Goal: Information Seeking & Learning: Learn about a topic

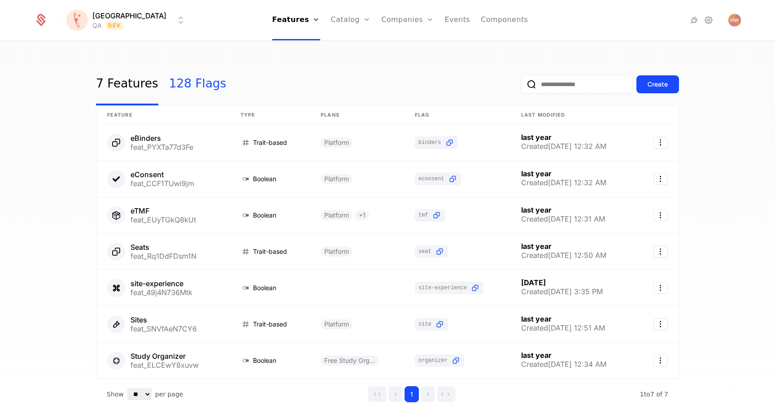
click at [187, 88] on link "128 Flags" at bounding box center [197, 84] width 57 height 42
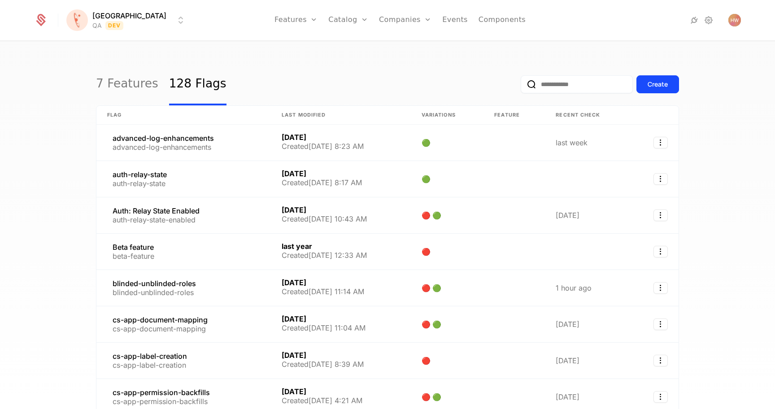
click at [556, 83] on input "email" at bounding box center [577, 84] width 112 height 18
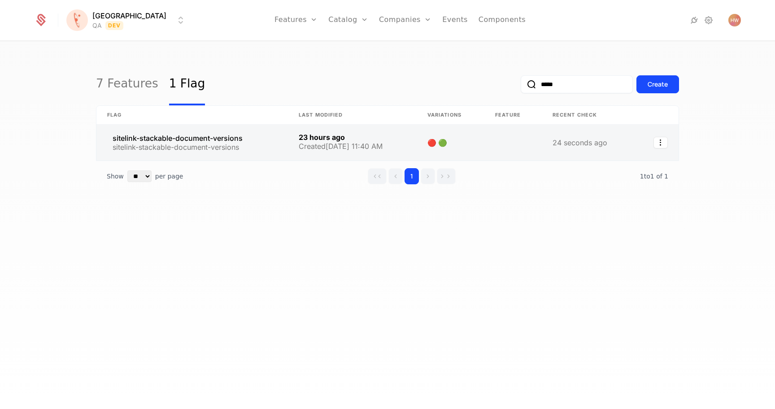
type input "*****"
click at [241, 146] on link at bounding box center [191, 143] width 191 height 36
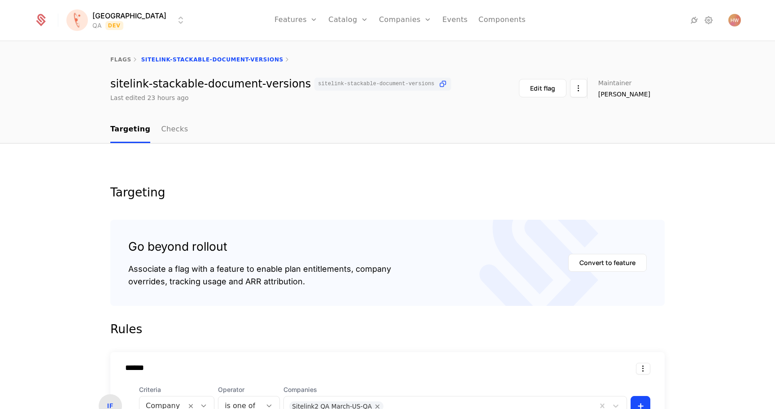
click at [391, 96] on div "Last edited 23 hours ago" at bounding box center [280, 97] width 341 height 9
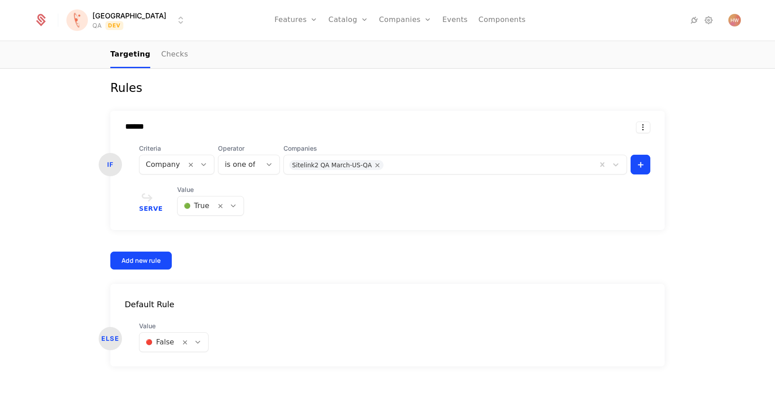
click at [440, 166] on div at bounding box center [490, 163] width 204 height 13
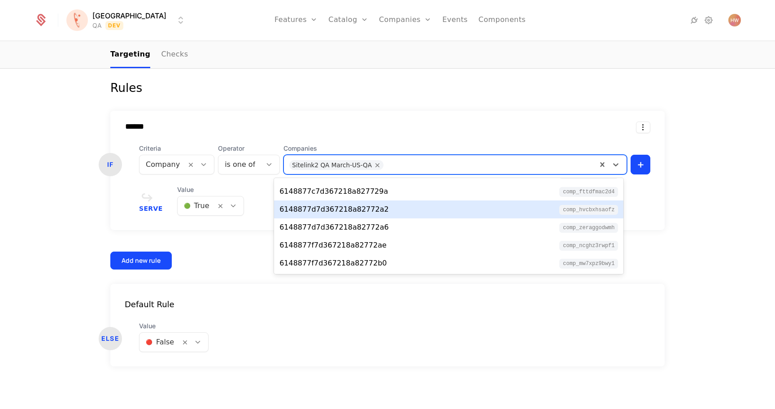
scroll to position [0, 0]
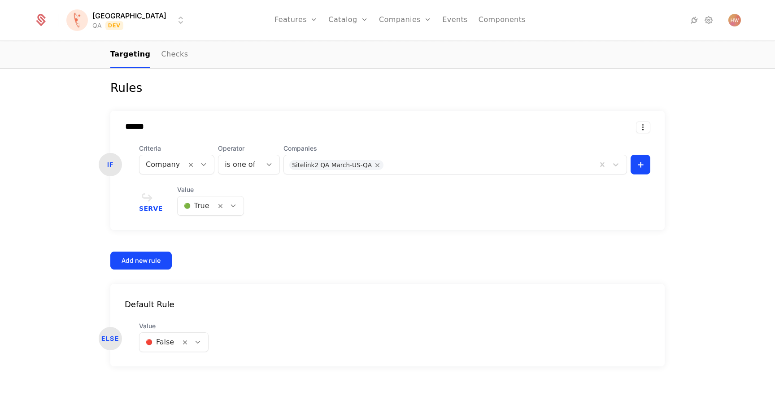
click at [710, 177] on div "Targeting Go beyond rollout Associate a flag with a feature to enable plan enti…" at bounding box center [387, 156] width 775 height 508
